Goal: Information Seeking & Learning: Understand process/instructions

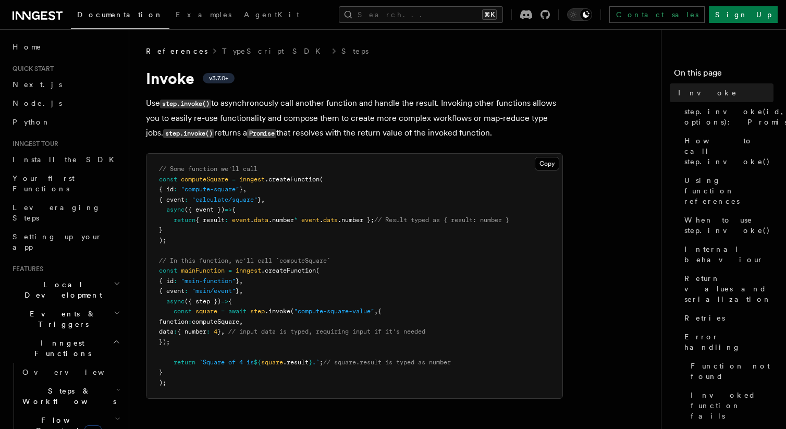
click at [393, 229] on pre "// Some function we'll call const computeSquare = inngest .createFunction ( { i…" at bounding box center [354, 276] width 416 height 244
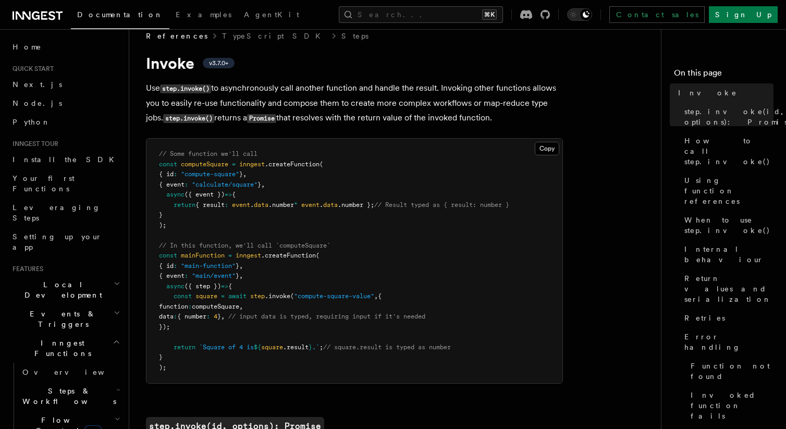
scroll to position [17, 0]
click at [239, 303] on span "computeSquare" at bounding box center [215, 304] width 47 height 7
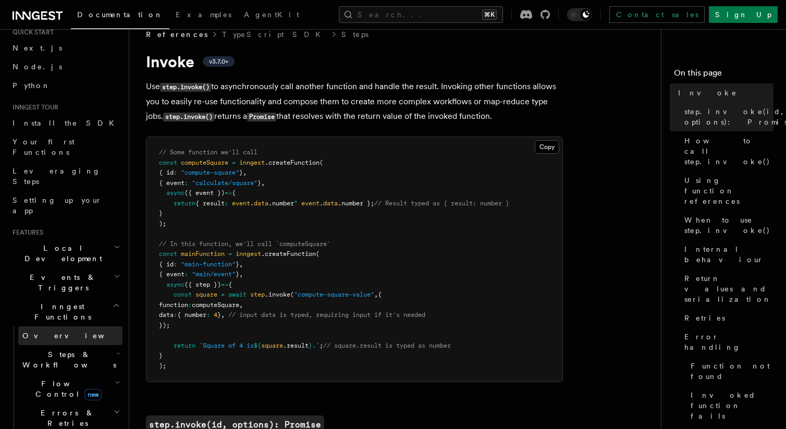
scroll to position [51, 0]
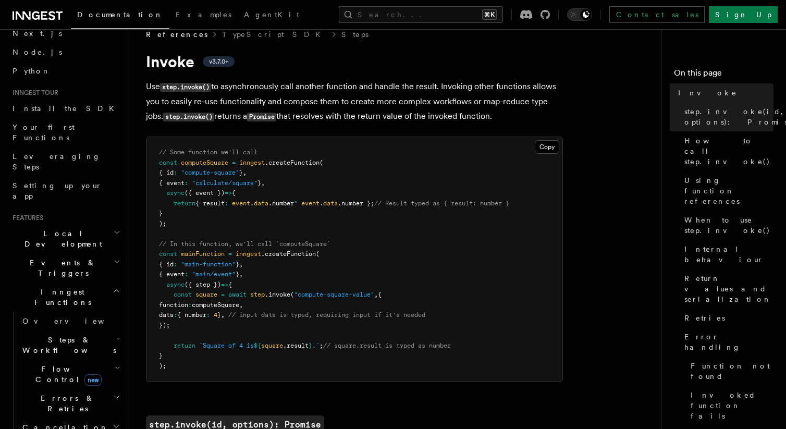
click at [63, 393] on span "Errors & Retries" at bounding box center [65, 403] width 95 height 21
click at [65, 418] on link "Overview" at bounding box center [75, 427] width 94 height 19
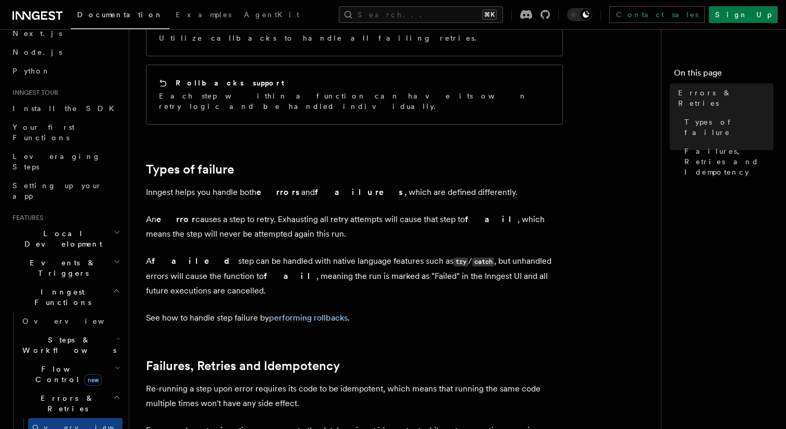
scroll to position [245, 0]
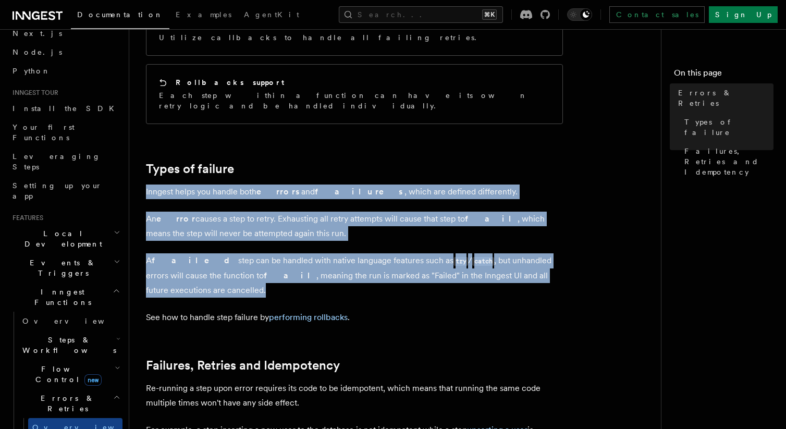
drag, startPoint x: 265, startPoint y: 160, endPoint x: 424, endPoint y: 276, distance: 196.6
click at [424, 276] on article "Features Inngest Functions Errors & Retries Inngest Functions are designed to h…" at bounding box center [399, 235] width 507 height 871
click at [424, 276] on p "A failed step can be handled with native language features such as try / catch …" at bounding box center [354, 275] width 417 height 44
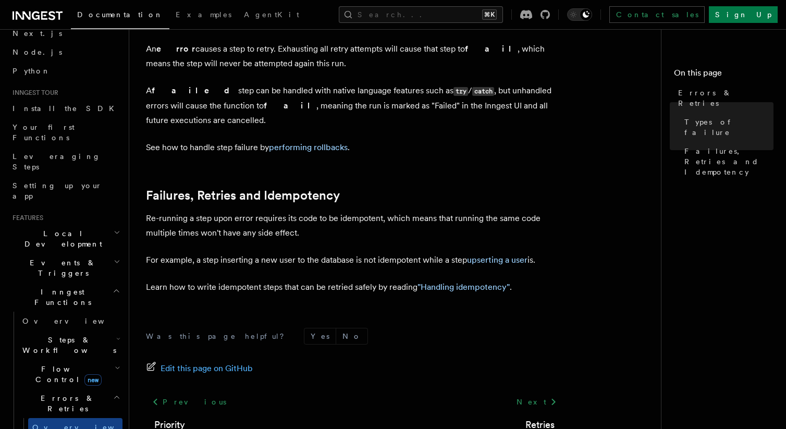
scroll to position [428, 0]
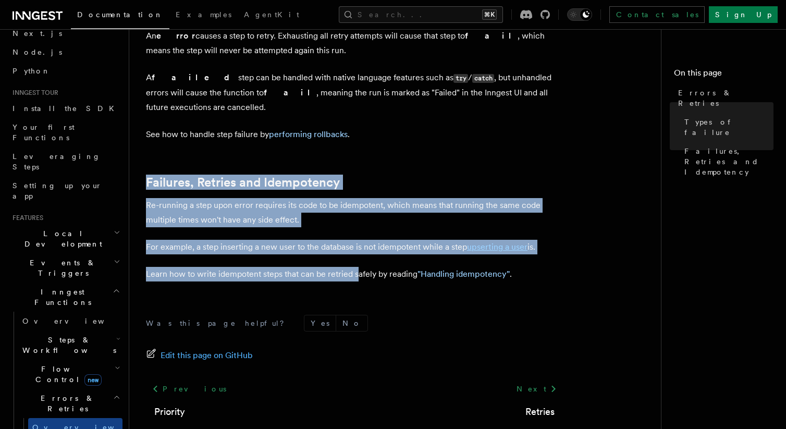
drag, startPoint x: 264, startPoint y: 139, endPoint x: 360, endPoint y: 260, distance: 154.3
click at [360, 260] on article "Features Inngest Functions Errors & Retries Inngest Functions are designed to h…" at bounding box center [399, 52] width 507 height 871
click at [360, 267] on p "Learn how to write idempotent steps that can be retried safely by reading "Hand…" at bounding box center [354, 274] width 417 height 15
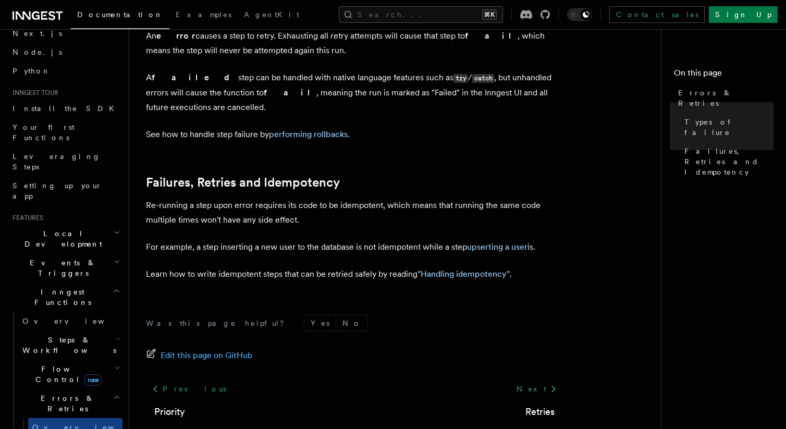
scroll to position [467, 0]
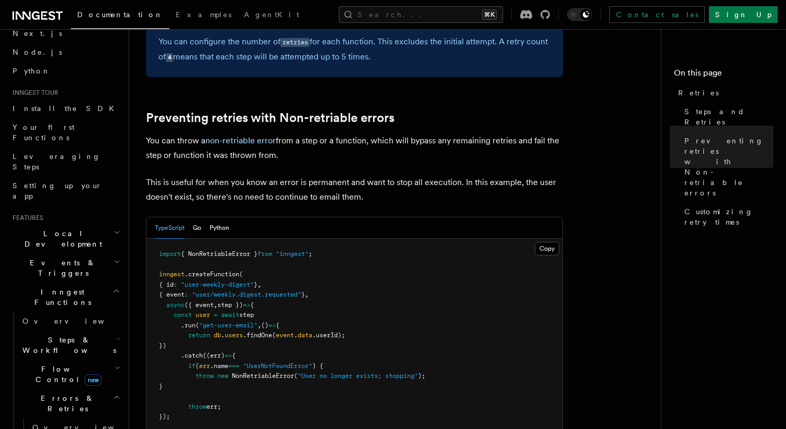
scroll to position [850, 0]
